Goal: Information Seeking & Learning: Find specific fact

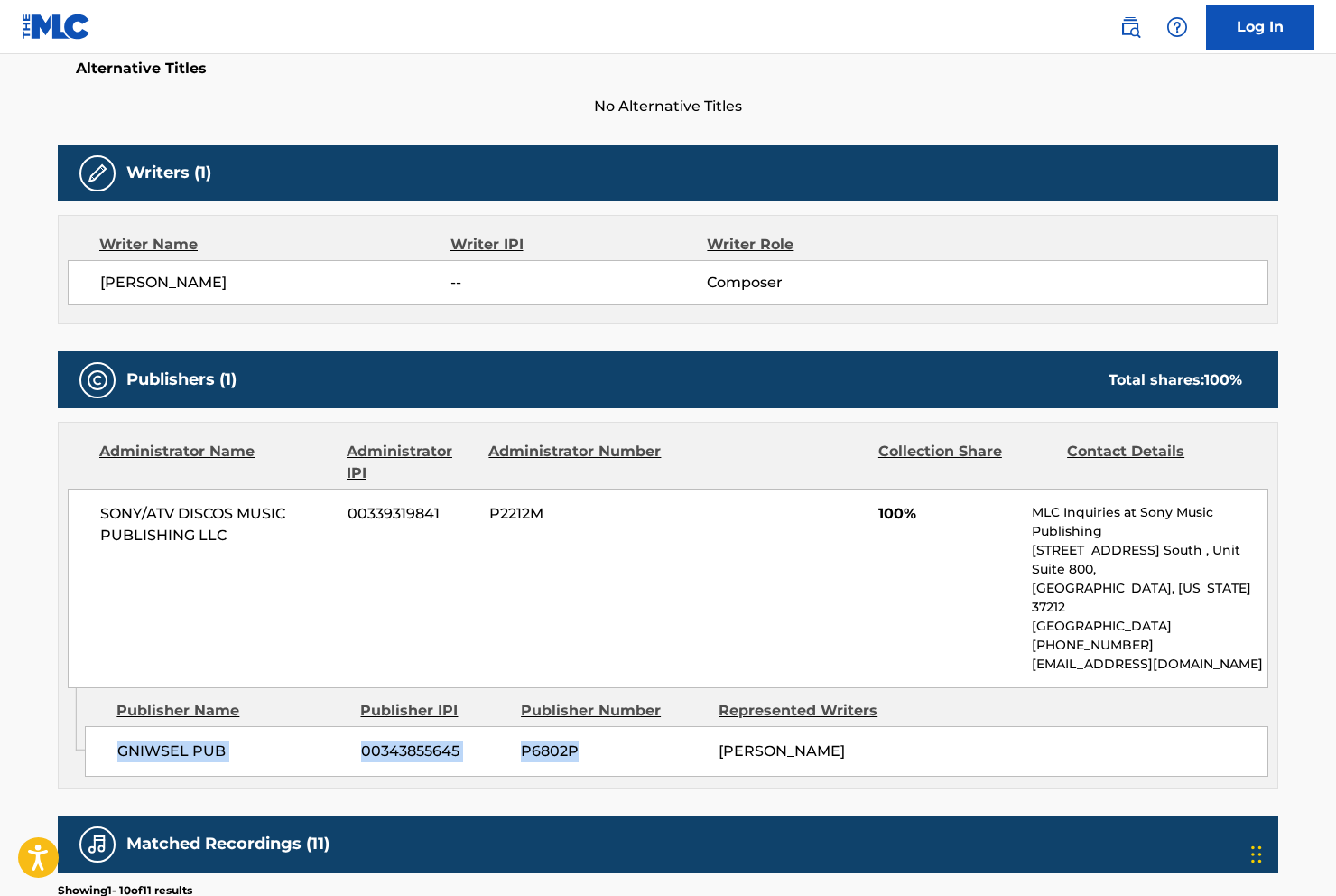
click at [1132, 22] on img at bounding box center [1130, 27] width 21 height 21
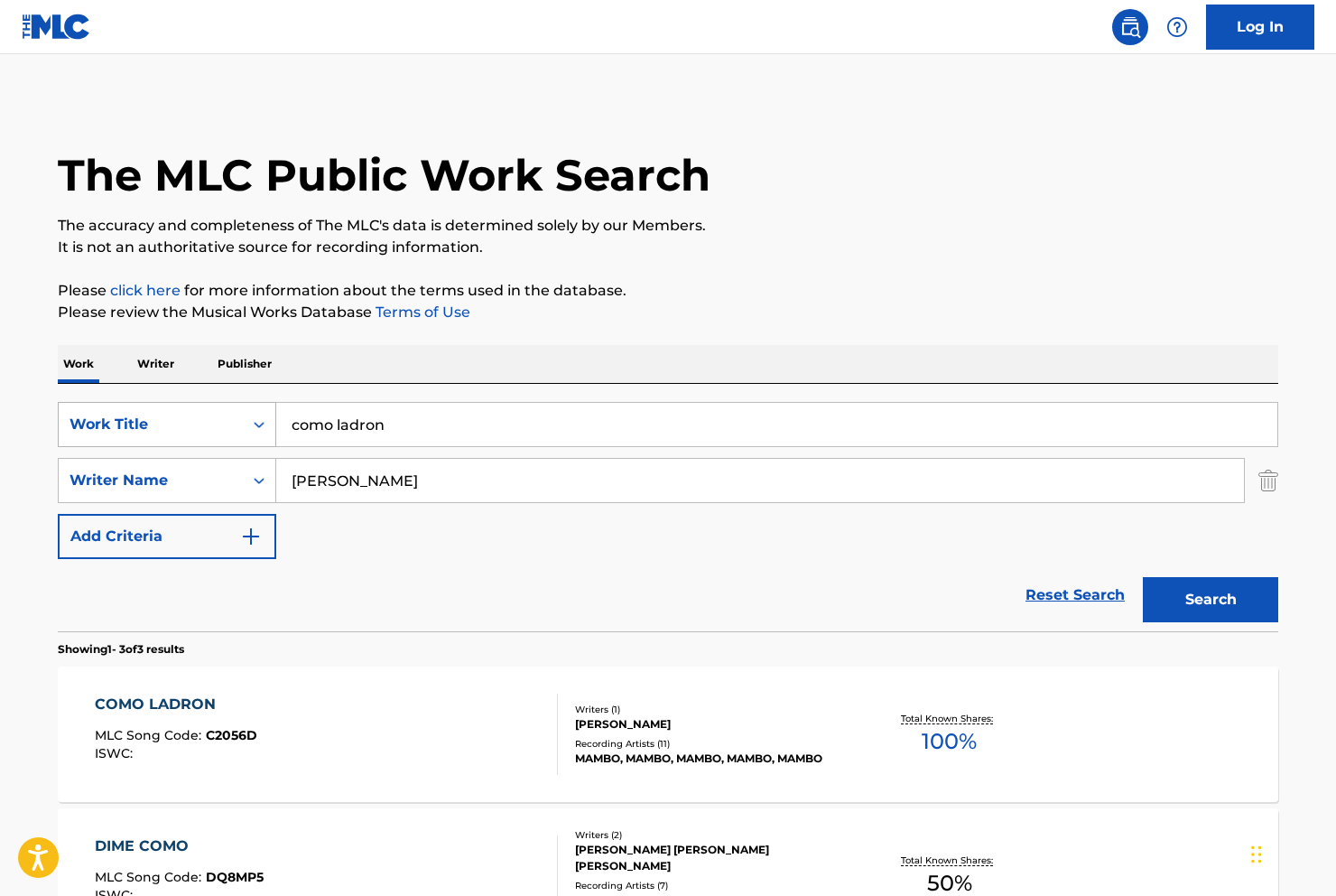
drag, startPoint x: 405, startPoint y: 425, endPoint x: 262, endPoint y: 408, distance: 144.0
click at [262, 408] on div "SearchWithCriteria7cc0300a-d104-46b9-95dc-e7be122271b5 Work Title como ladron" at bounding box center [668, 425] width 1221 height 45
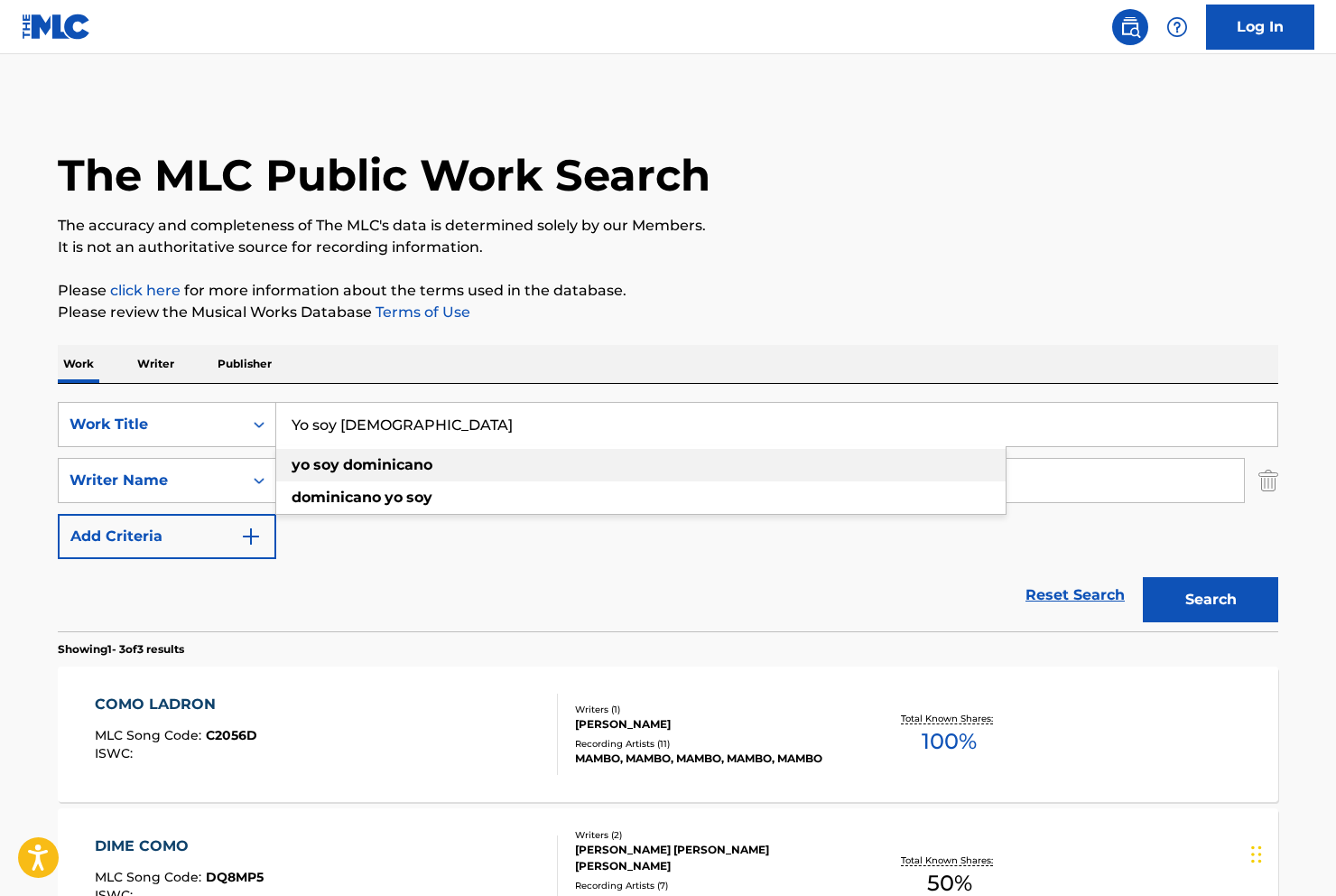
click at [338, 466] on strong "soy" at bounding box center [326, 465] width 26 height 18
type input "yo soy [DEMOGRAPHIC_DATA]"
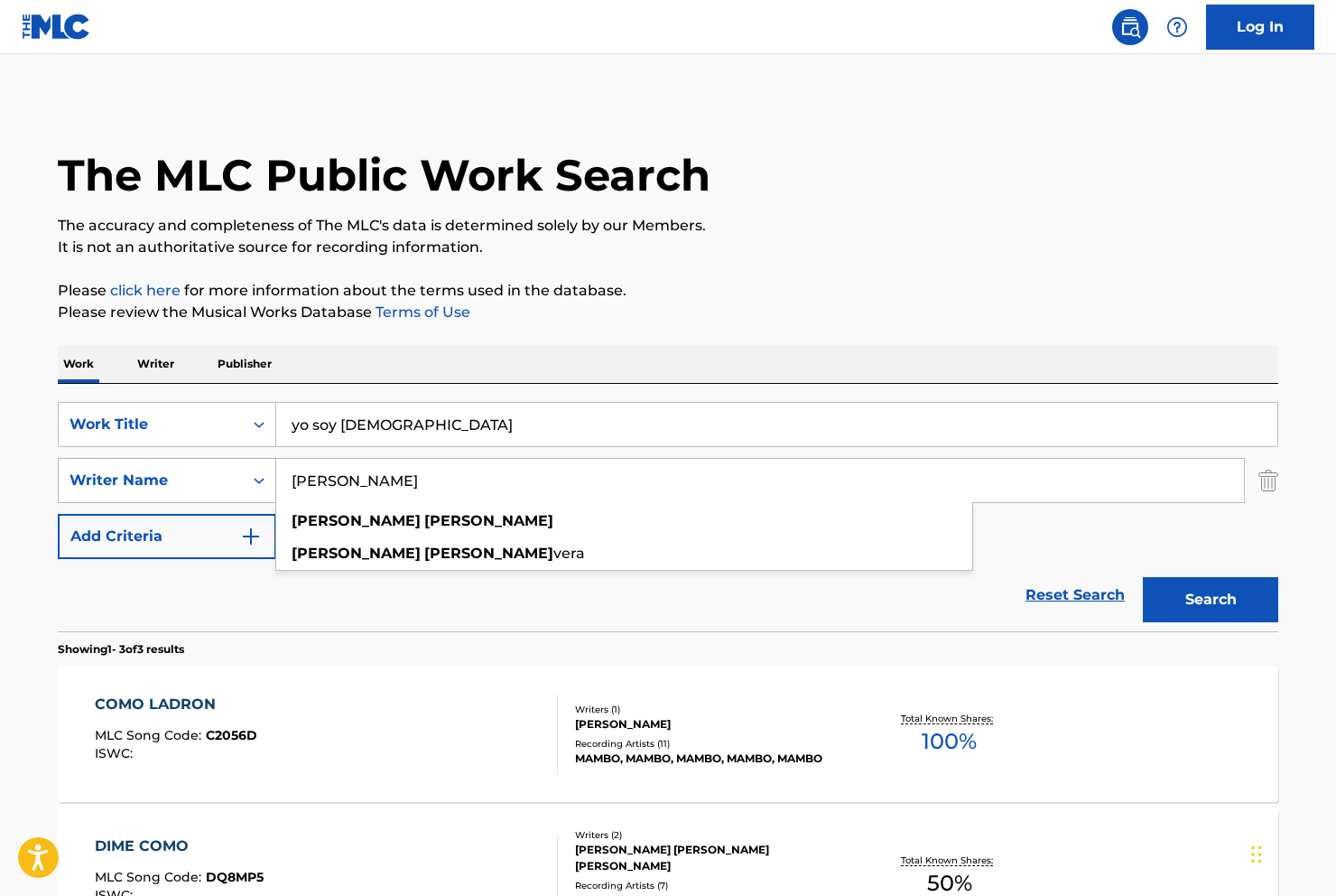
drag, startPoint x: 410, startPoint y: 475, endPoint x: 212, endPoint y: 497, distance: 199.2
click at [212, 497] on div "SearchWithCriteria15691dbb-1a95-4870-b511-909d07d55912 Writer Name [PERSON_NAME…" at bounding box center [668, 480] width 1221 height 45
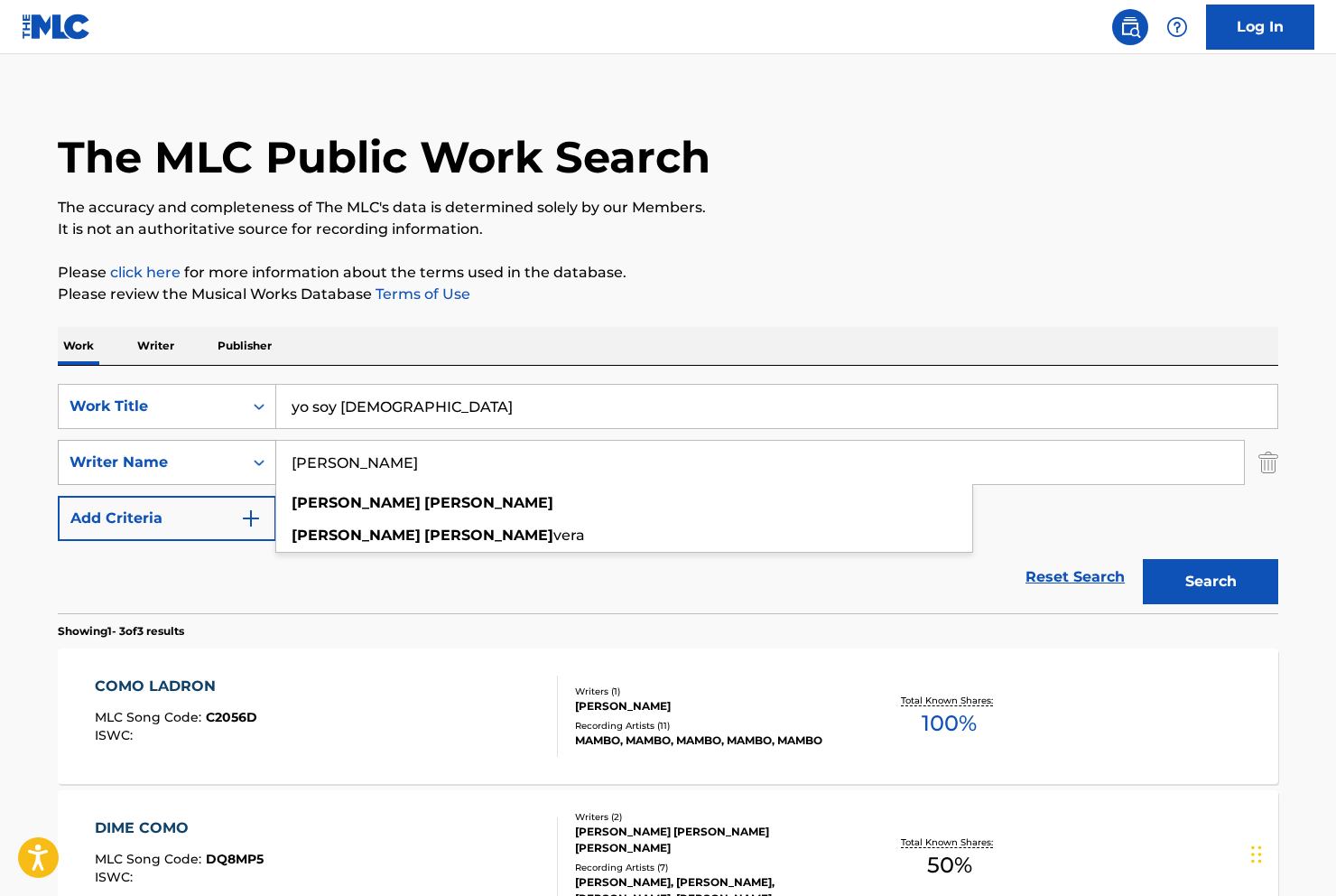
scroll to position [21, 0]
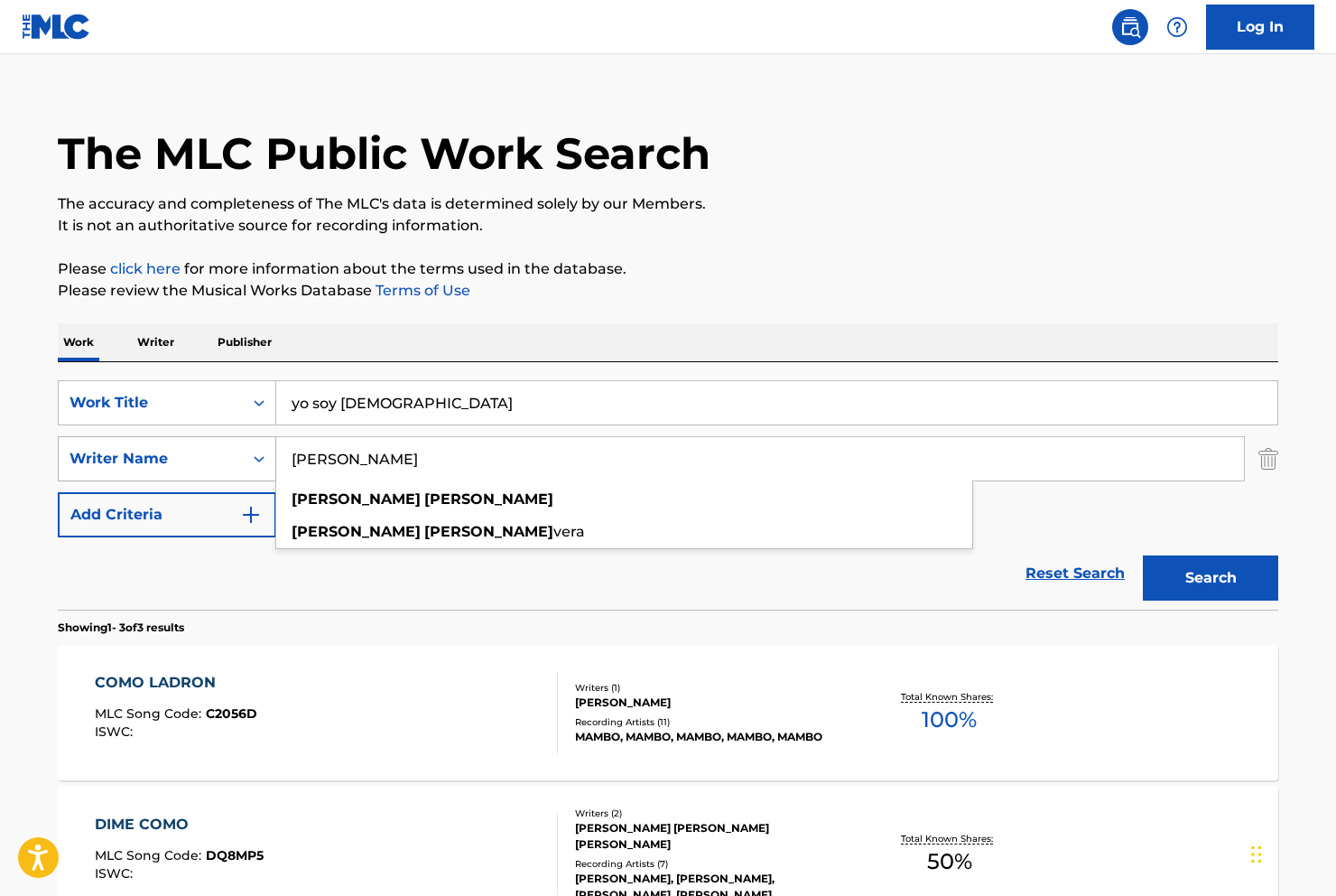
drag, startPoint x: 403, startPoint y: 460, endPoint x: 271, endPoint y: 460, distance: 132.0
click at [271, 460] on div "SearchWithCriteria15691dbb-1a95-4870-b511-909d07d55912 Writer Name [PERSON_NAME…" at bounding box center [668, 459] width 1221 height 45
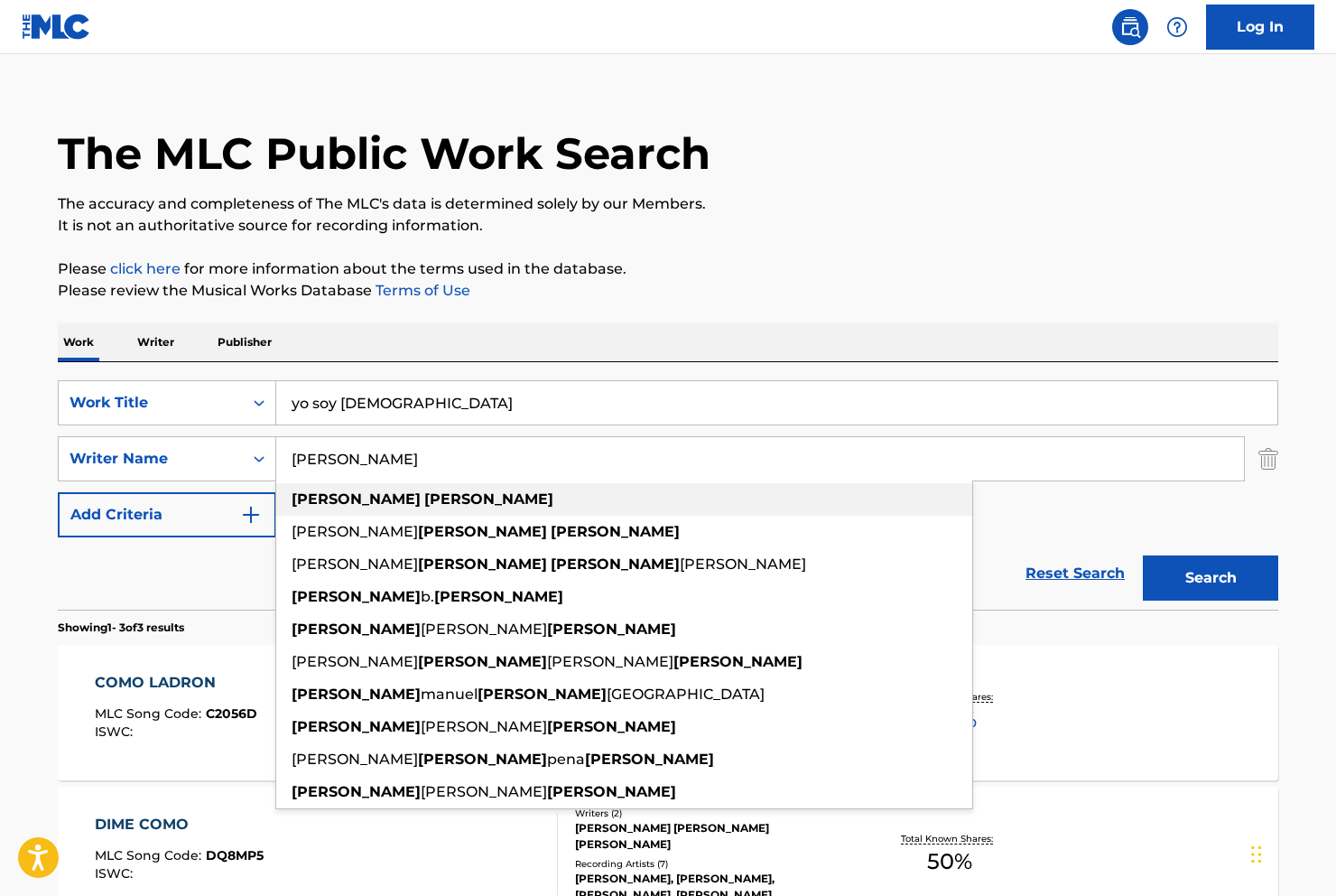
click at [425, 495] on strong "[PERSON_NAME]" at bounding box center [489, 499] width 129 height 18
type input "[PERSON_NAME]"
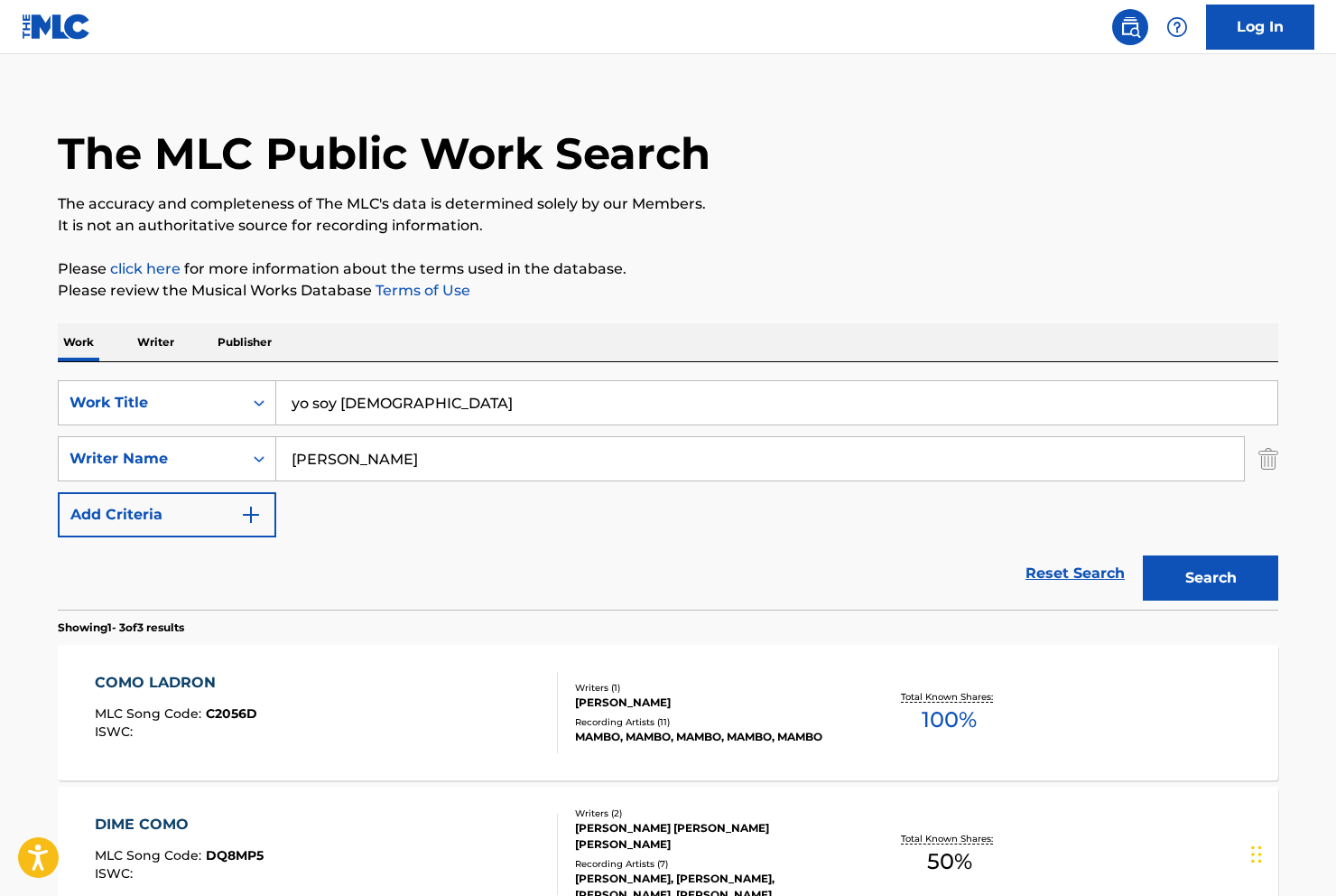
click at [1201, 574] on button "Search" at bounding box center [1210, 578] width 136 height 45
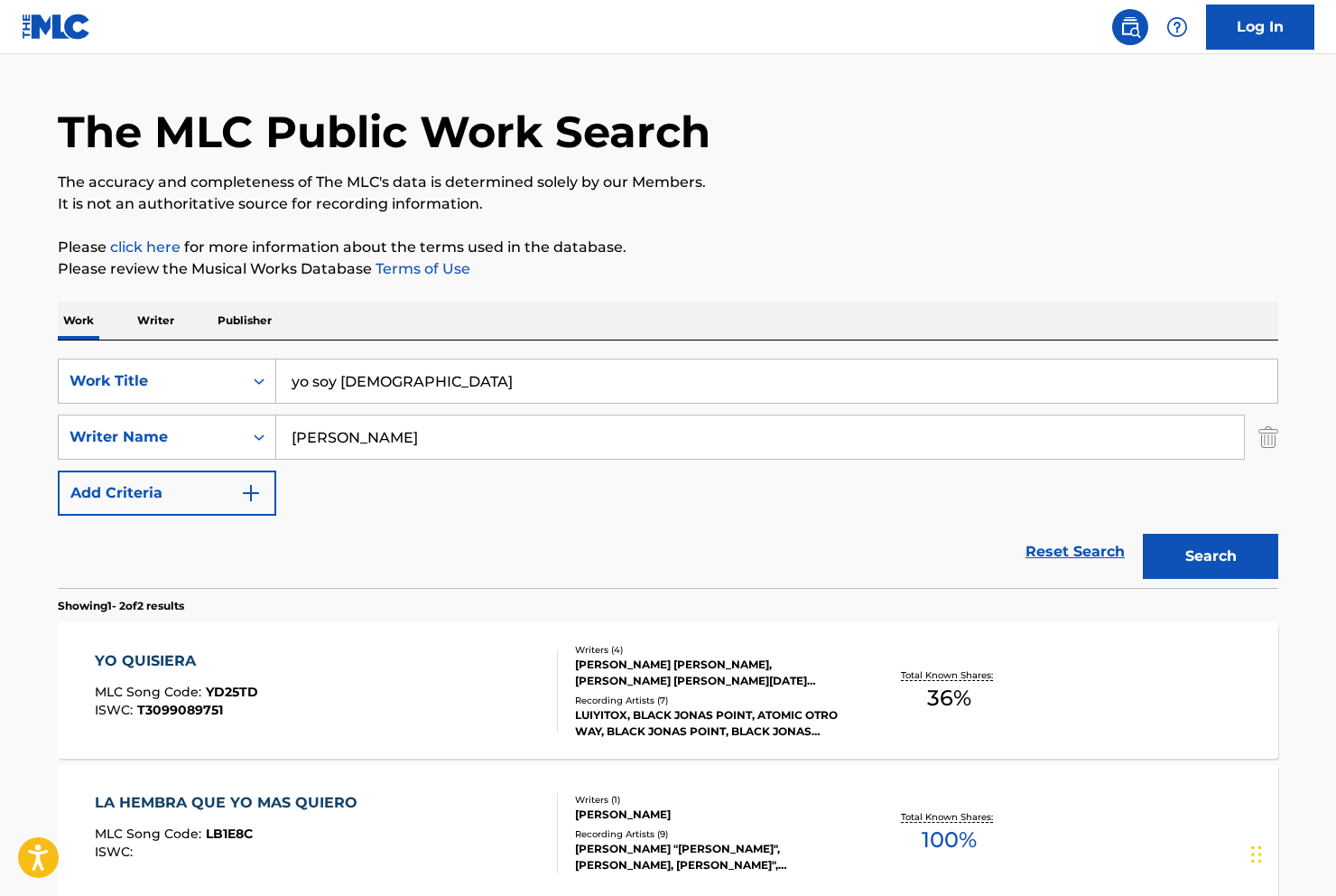
scroll to position [14, 0]
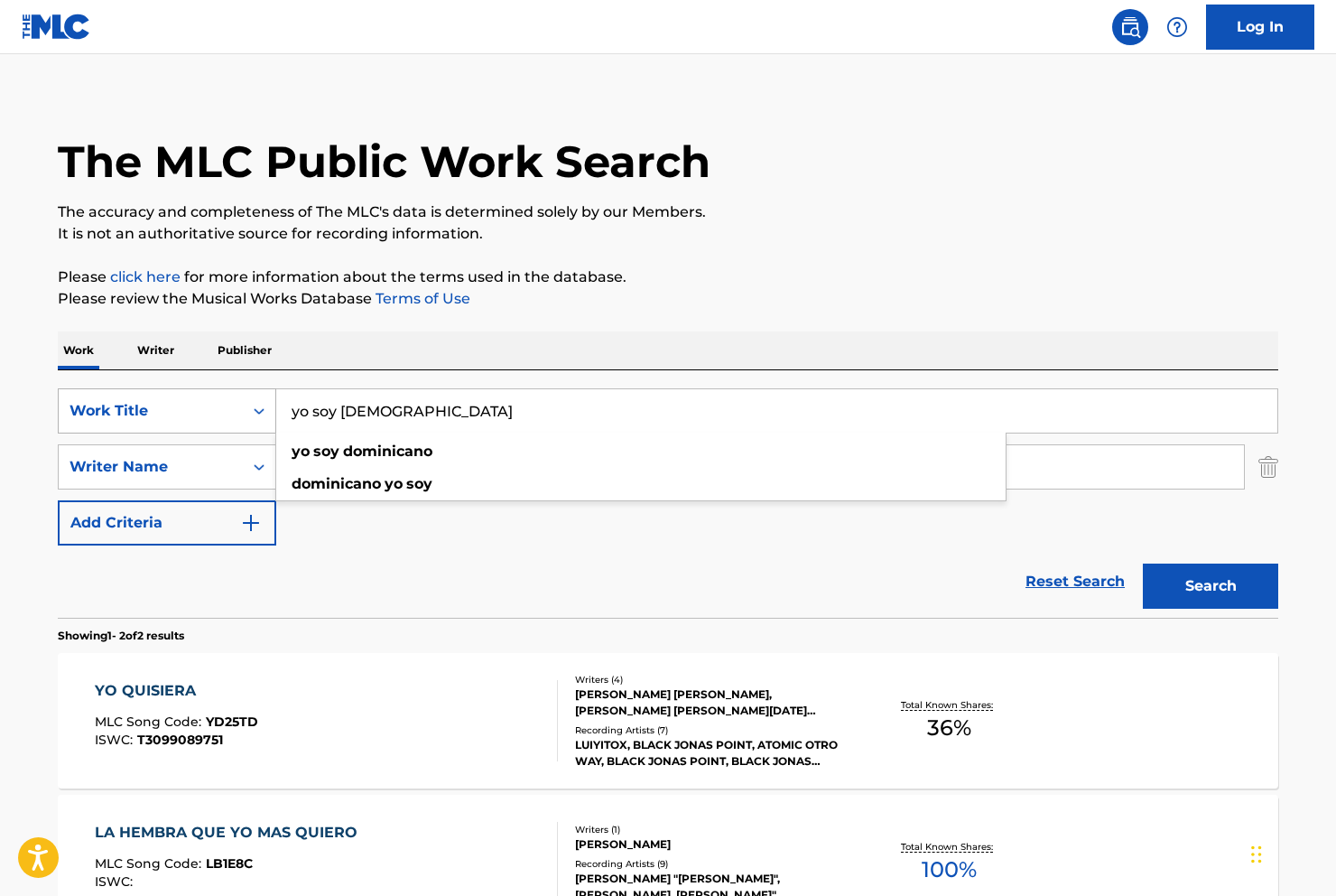
drag, startPoint x: 439, startPoint y: 407, endPoint x: 247, endPoint y: 388, distance: 192.9
click at [247, 388] on div "SearchWithCriteria7cc0300a-d104-46b9-95dc-e7be122271b5 Work Title yo soy [DEMOG…" at bounding box center [668, 411] width 1221 height 45
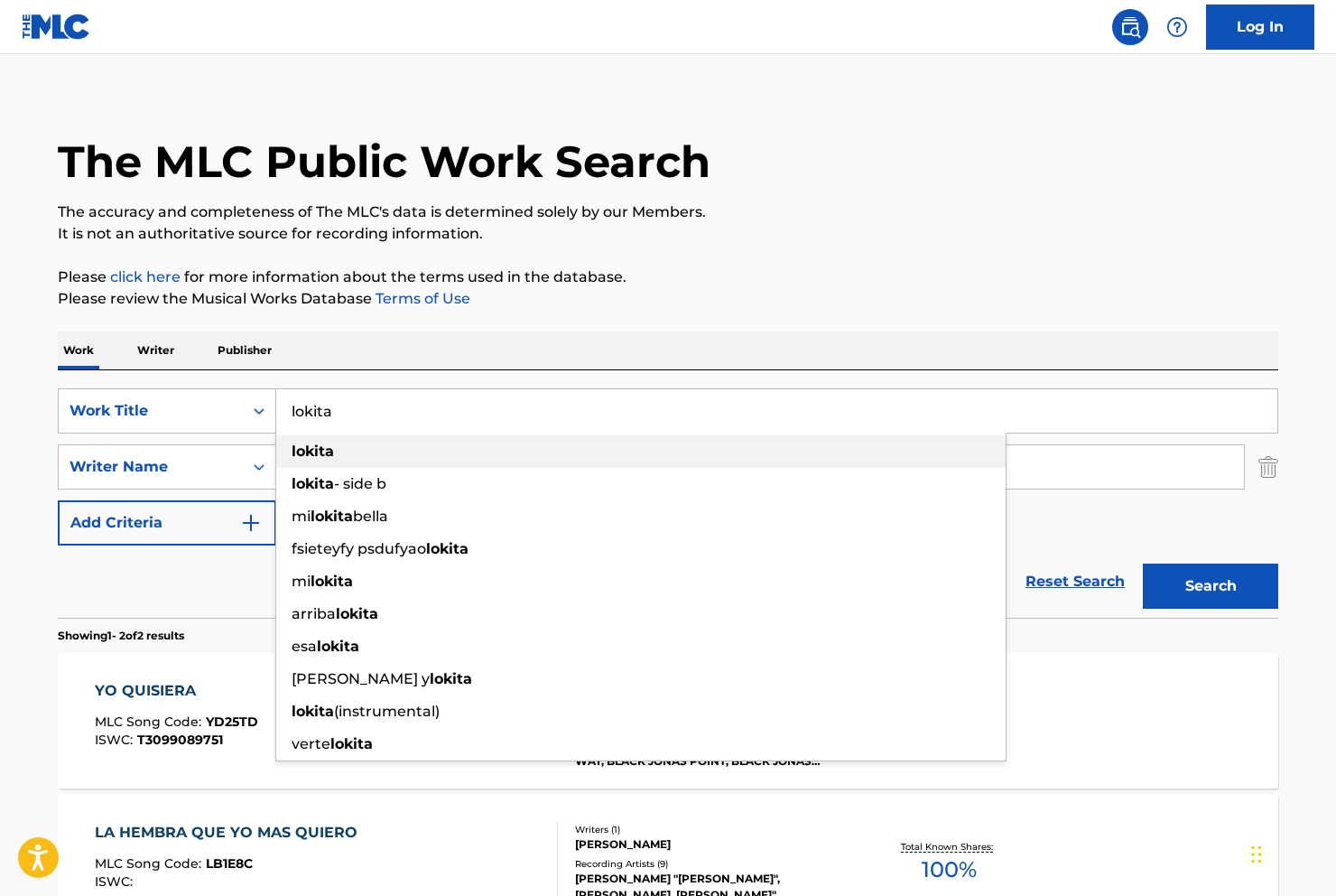
type input "lokita"
click at [327, 442] on strong "lokita" at bounding box center [312, 451] width 42 height 18
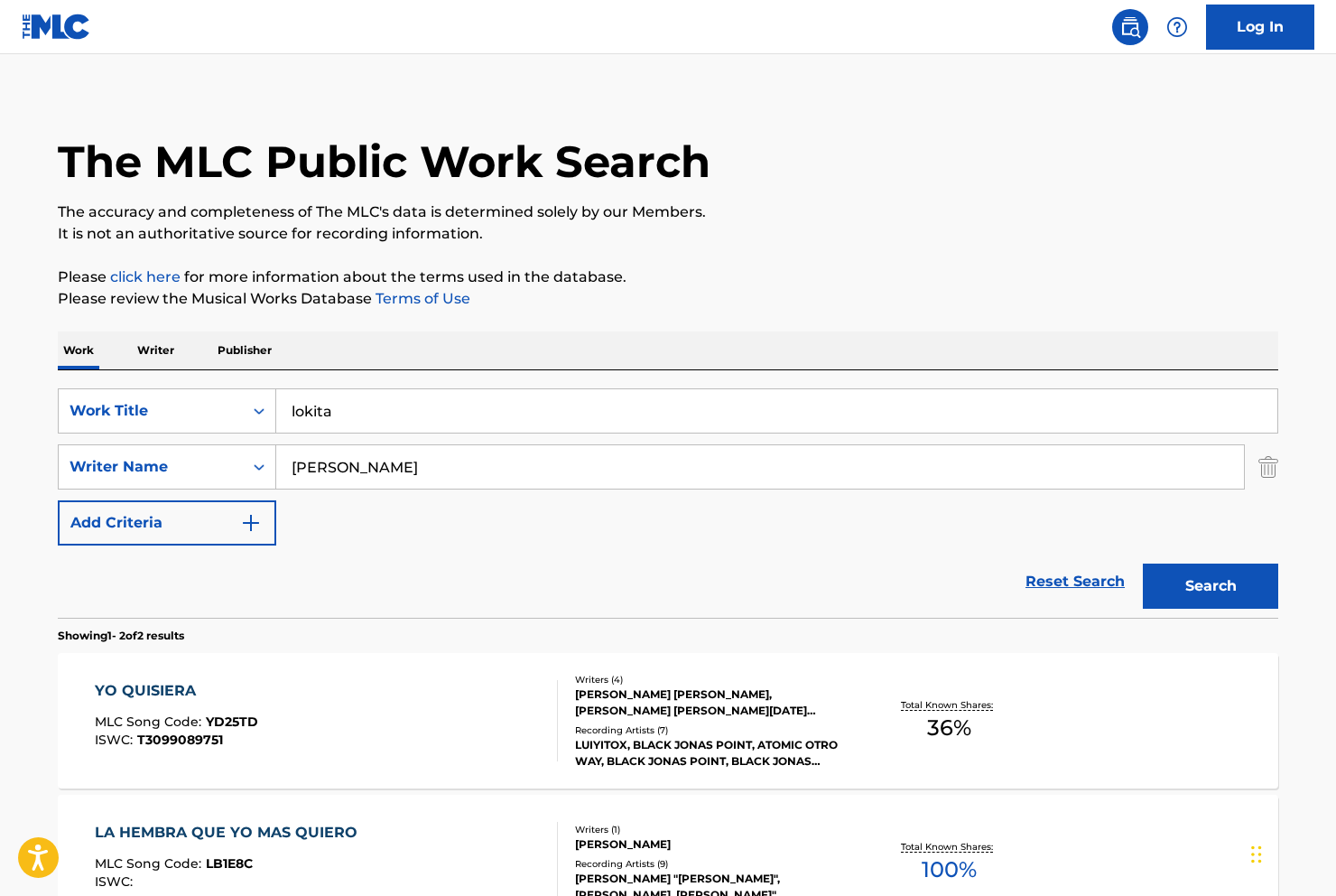
click at [1192, 586] on button "Search" at bounding box center [1210, 586] width 136 height 45
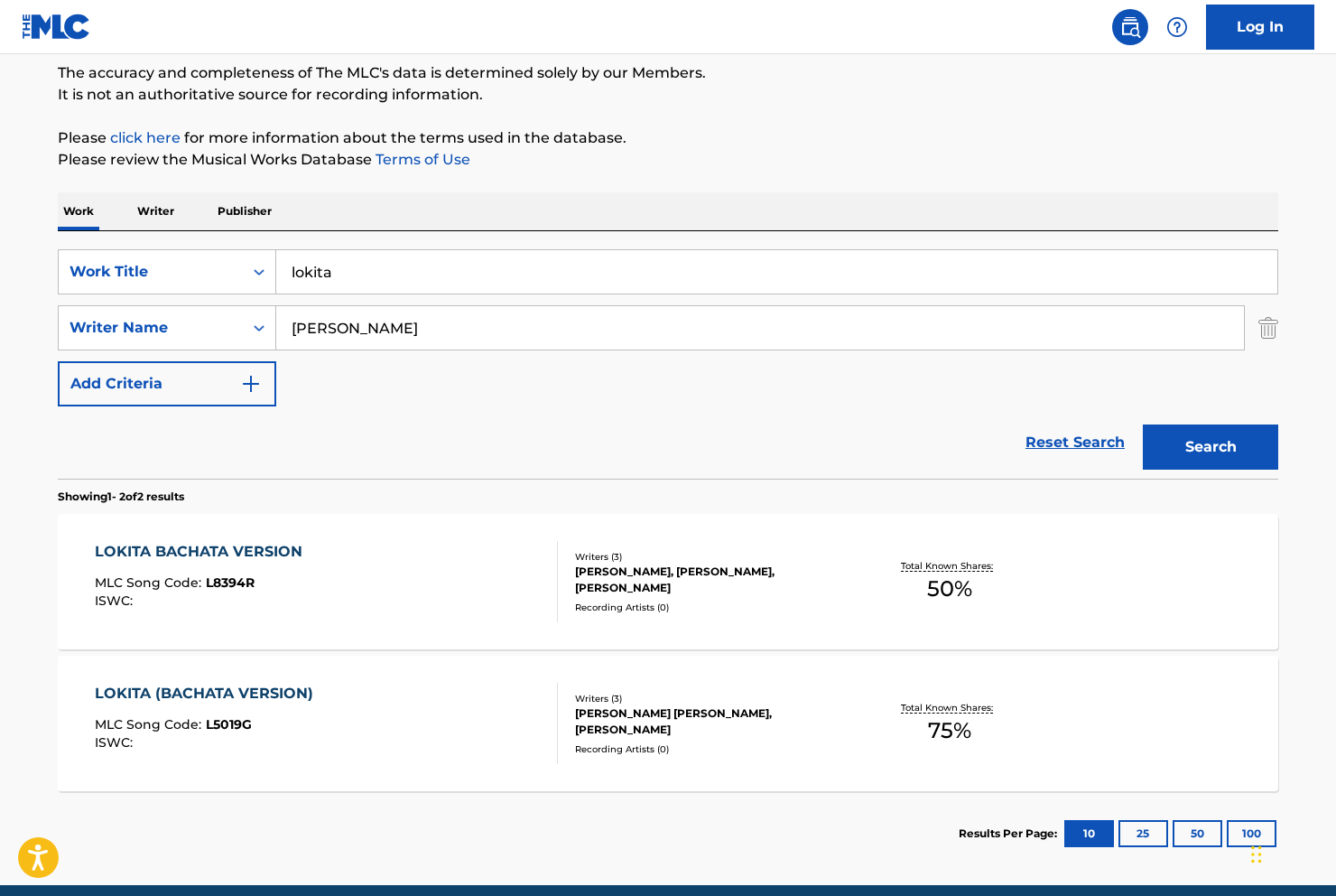
scroll to position [160, 0]
